Goal: Task Accomplishment & Management: Manage account settings

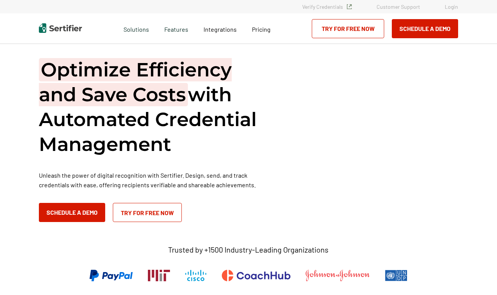
click at [456, 7] on link "Login" at bounding box center [451, 6] width 13 height 6
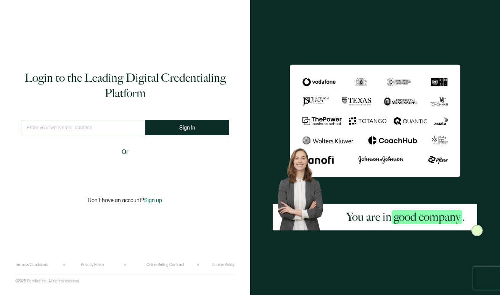
click at [102, 129] on input "text" at bounding box center [83, 127] width 124 height 15
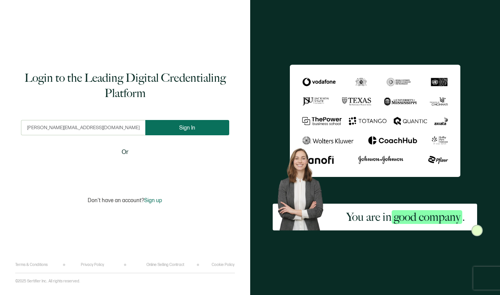
type input "vanessa@vanessacorazon.com"
click at [192, 130] on span "Sign In" at bounding box center [187, 128] width 16 height 6
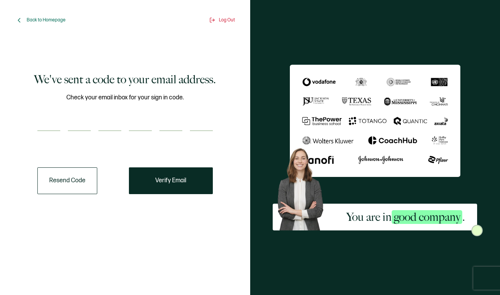
click at [49, 126] on input "number" at bounding box center [48, 123] width 23 height 15
paste input "9"
type input "9"
type input "5"
type input "3"
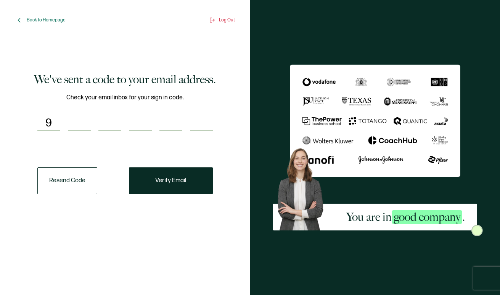
type input "4"
type input "2"
type input "3"
